Goal: Transaction & Acquisition: Purchase product/service

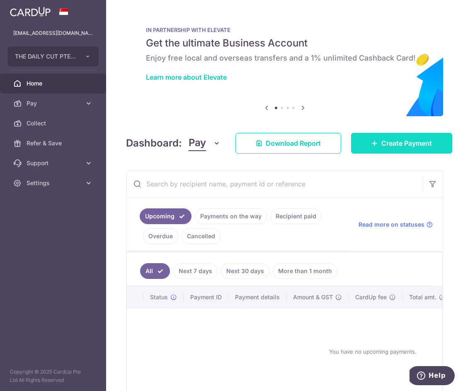
click at [390, 138] on span "Create Payment" at bounding box center [407, 143] width 51 height 10
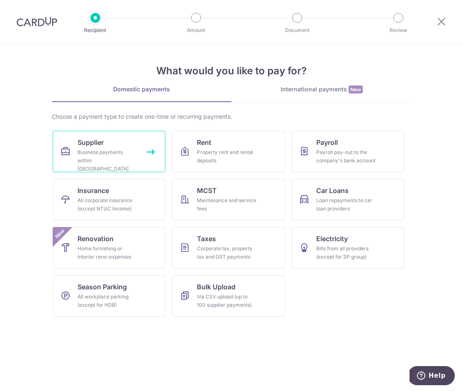
click at [54, 143] on link "Supplier Business payments within Singapore" at bounding box center [109, 151] width 113 height 41
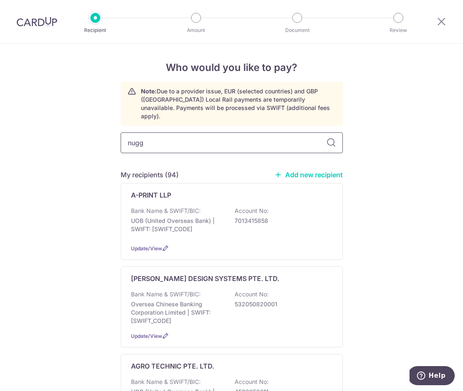
type input "nugg"
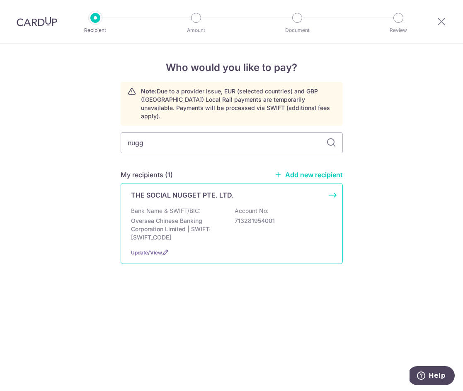
click at [187, 194] on div "THE SOCIAL NUGGET PTE. LTD. Bank Name & SWIFT/BIC: Oversea Chinese Banking Corp…" at bounding box center [232, 223] width 222 height 81
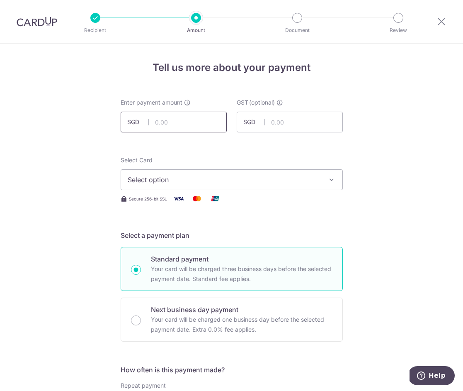
click at [170, 122] on input "text" at bounding box center [174, 122] width 106 height 21
paste input "3,924.00"
type input "3,924.00"
click at [167, 173] on button "Select option" at bounding box center [232, 179] width 222 height 21
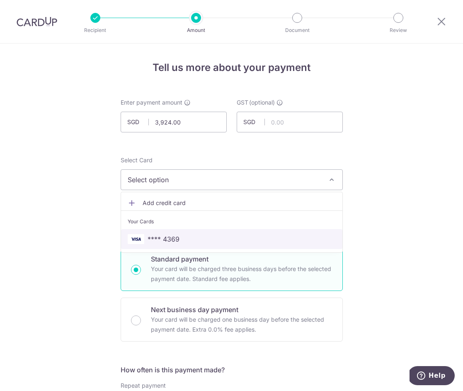
click at [170, 237] on span "**** 4369" at bounding box center [164, 239] width 32 height 10
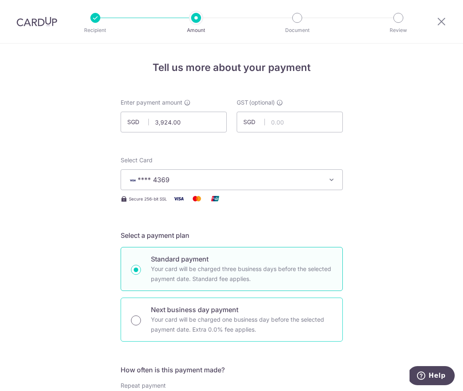
click at [139, 323] on input "Next business day payment Your card will be charged one business day before the…" at bounding box center [136, 320] width 10 height 10
radio input "true"
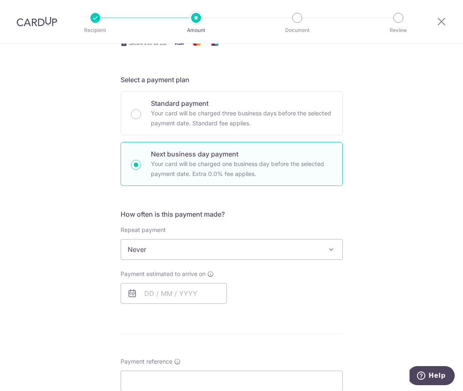
scroll to position [196, 0]
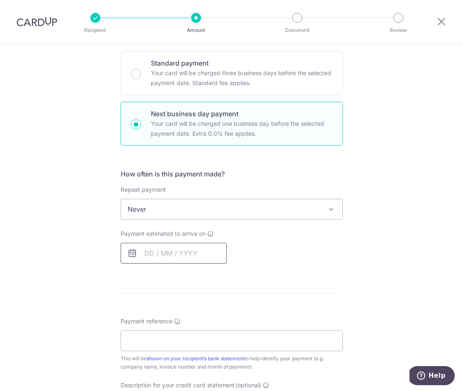
click at [165, 251] on input "text" at bounding box center [174, 253] width 106 height 21
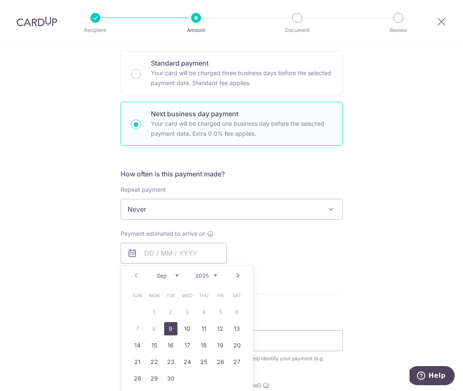
click at [173, 331] on link "9" at bounding box center [170, 328] width 13 height 13
type input "[DATE]"
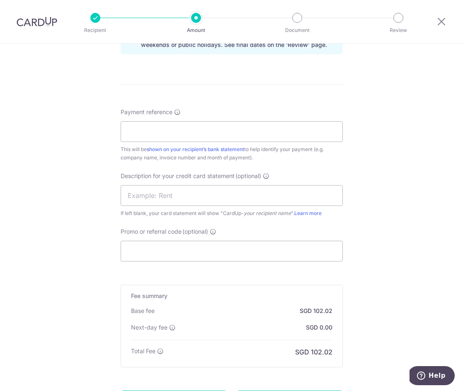
scroll to position [476, 0]
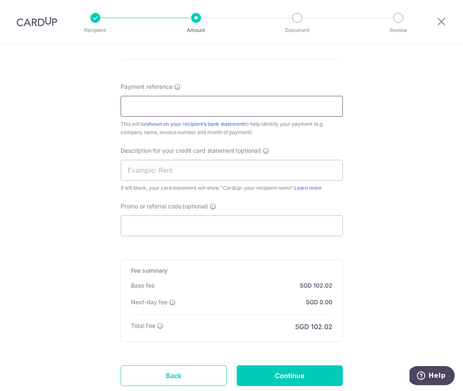
click at [163, 108] on input "Payment reference" at bounding box center [232, 106] width 222 height 21
type input "THE DAILY CUT PTE LTD"
click at [168, 220] on input "Promo or referral code (optional)" at bounding box center [232, 225] width 222 height 21
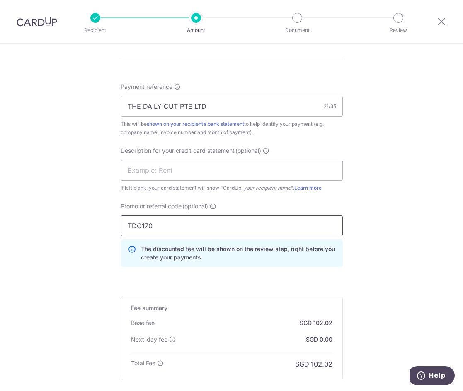
scroll to position [570, 0]
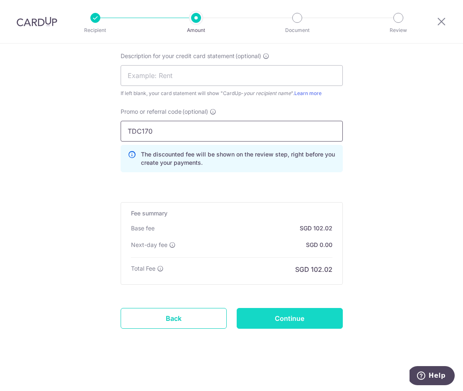
type input "TDC170"
click at [294, 320] on input "Continue" at bounding box center [290, 318] width 106 height 21
type input "Create Schedule"
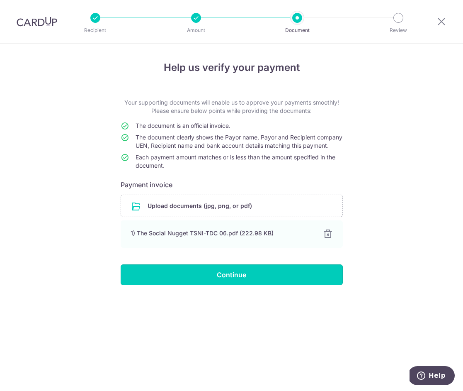
click at [228, 285] on input "Continue" at bounding box center [232, 274] width 222 height 21
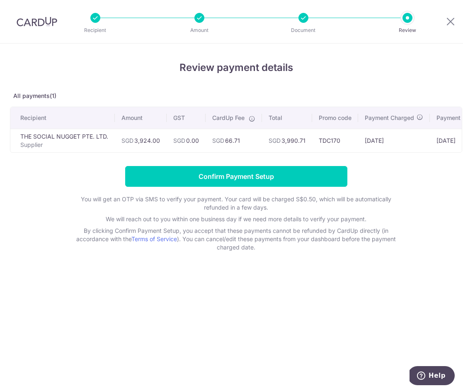
click at [304, 141] on td "SGD 3,990.71" at bounding box center [287, 141] width 50 height 24
click at [297, 141] on td "SGD 3,990.71" at bounding box center [287, 141] width 50 height 24
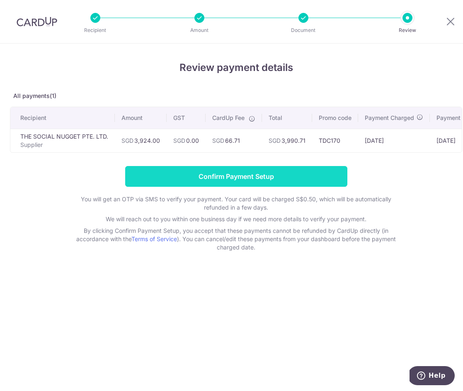
copy td "3,990.71"
click at [253, 177] on input "Confirm Payment Setup" at bounding box center [236, 176] width 222 height 21
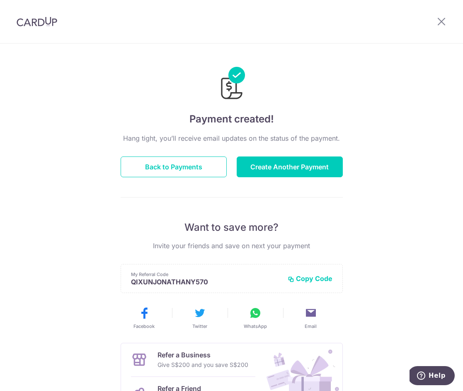
click at [135, 190] on div "Hang tight, you’ll receive email updates on the status of the payment. Back to …" at bounding box center [232, 290] width 222 height 314
click at [169, 169] on button "Back to Payments" at bounding box center [174, 166] width 106 height 21
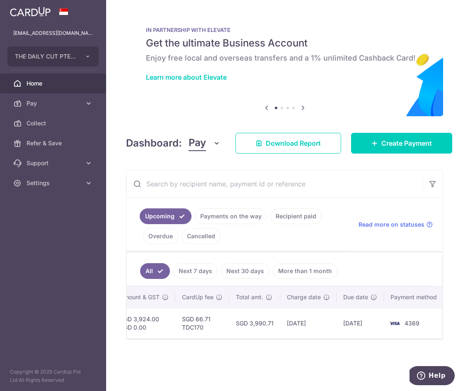
scroll to position [0, 310]
